Goal: Check status

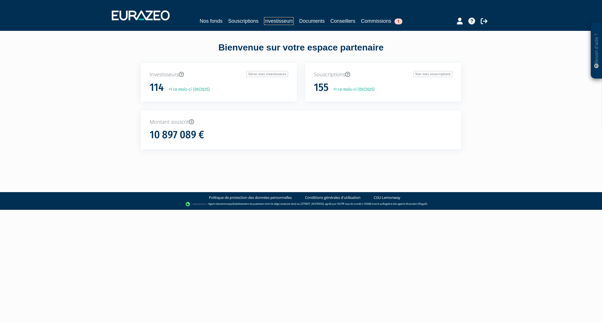
click at [278, 21] on link "Investisseurs" at bounding box center [278, 21] width 29 height 8
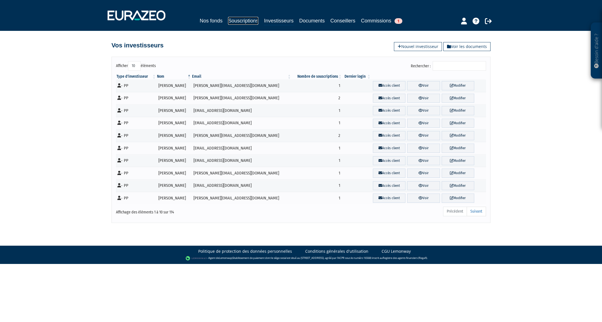
click at [254, 20] on link "Souscriptions" at bounding box center [243, 21] width 30 height 8
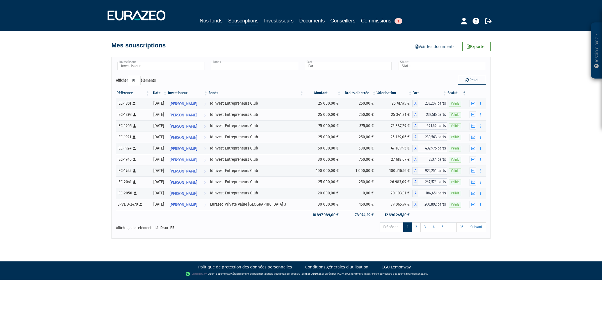
click at [270, 68] on input "text" at bounding box center [254, 66] width 87 height 8
click at [260, 85] on li "Eurazeo Private Value [GEOGRAPHIC_DATA] 3" at bounding box center [254, 82] width 89 height 7
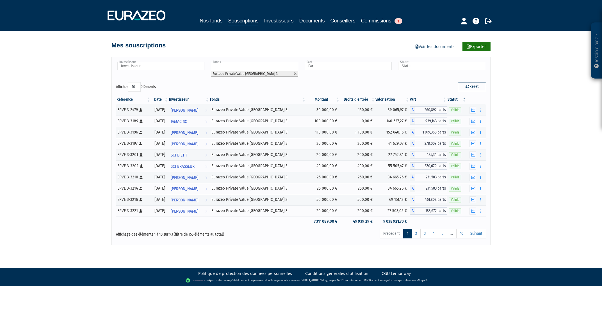
click at [466, 47] on link "Exporter" at bounding box center [476, 46] width 28 height 9
click at [373, 21] on link "Commissions 1" at bounding box center [381, 21] width 41 height 8
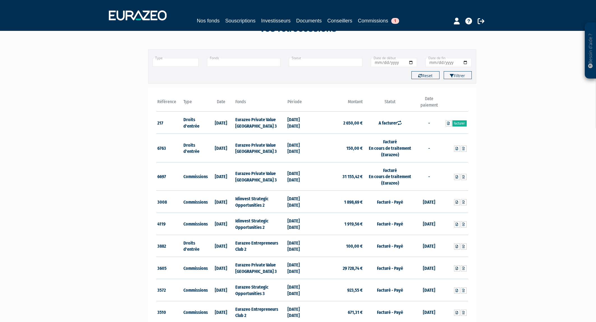
scroll to position [30, 0]
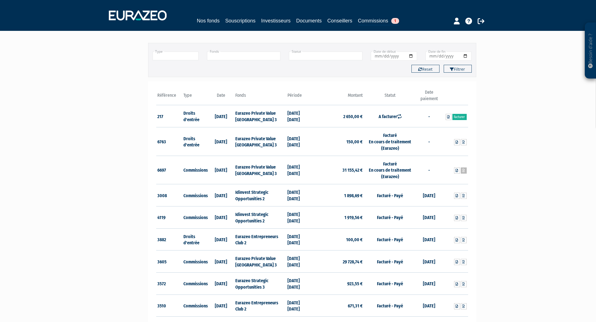
click at [466, 171] on link at bounding box center [464, 171] width 6 height 6
click at [457, 170] on icon at bounding box center [457, 170] width 3 height 3
